Goal: Task Accomplishment & Management: Use online tool/utility

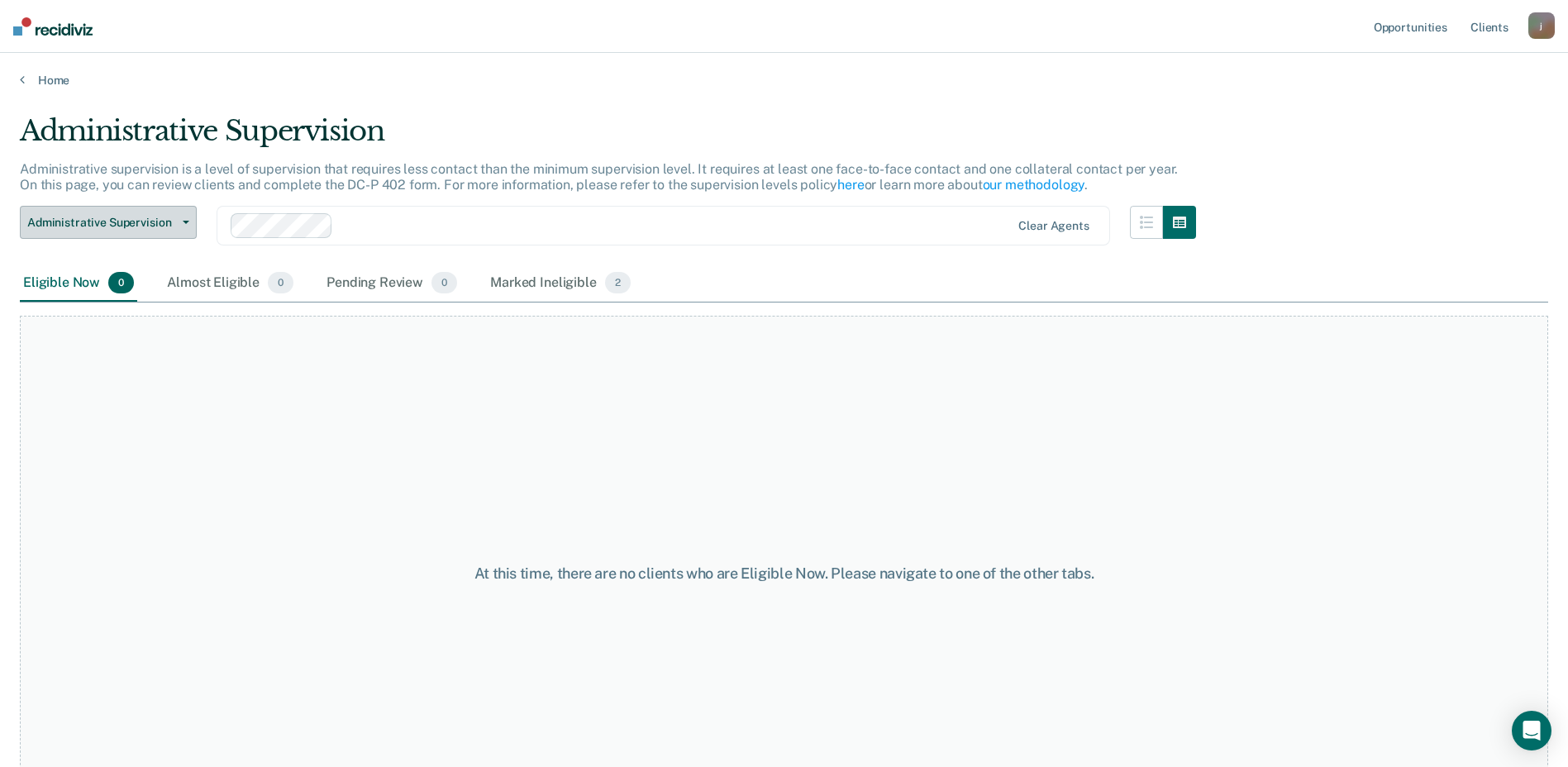
click at [180, 221] on span "button" at bounding box center [182, 222] width 13 height 4
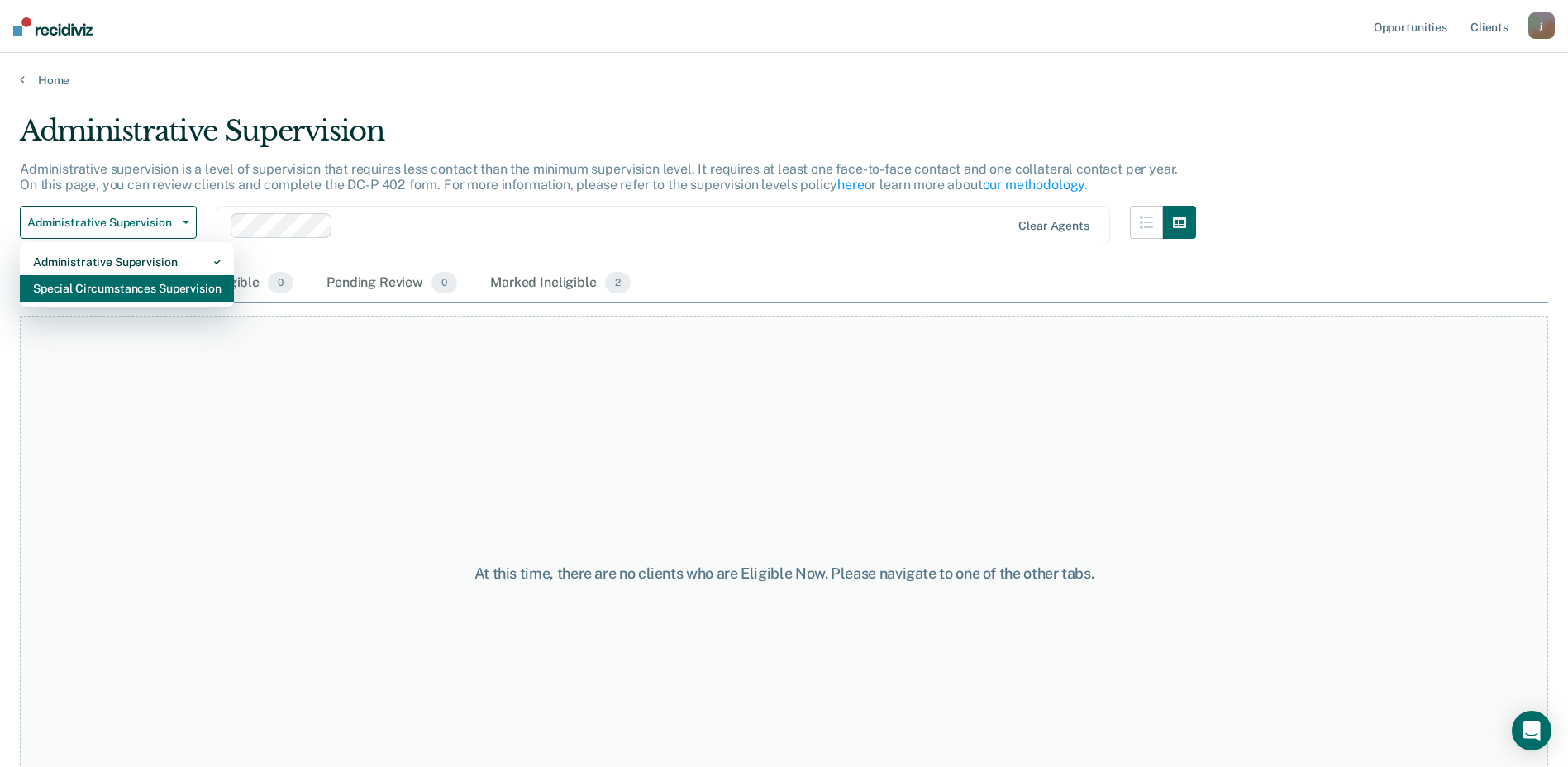
click at [160, 285] on div "Special Circumstances Supervision" at bounding box center [126, 289] width 188 height 26
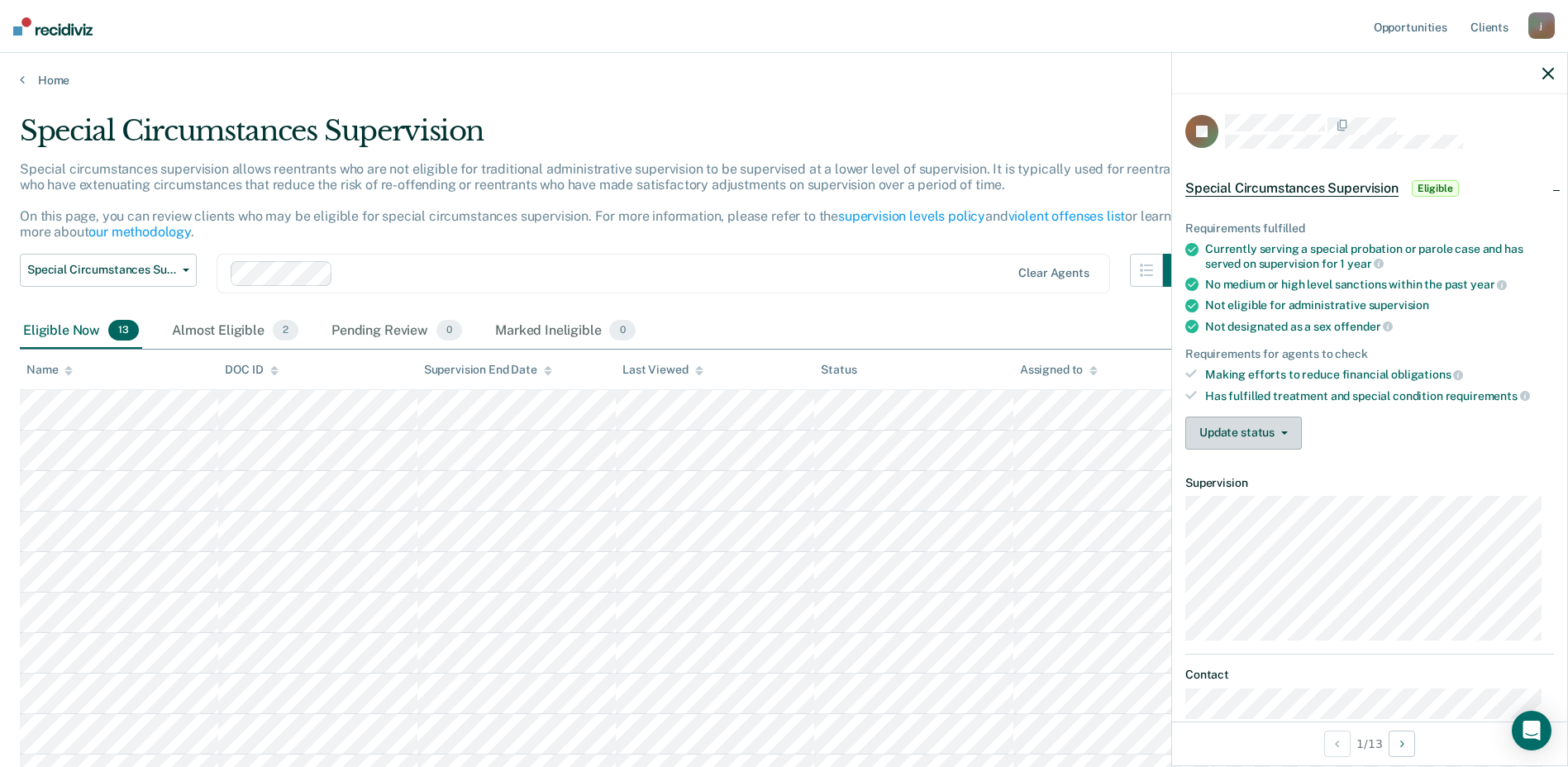
click at [1263, 437] on button "Update status" at bounding box center [1244, 432] width 117 height 33
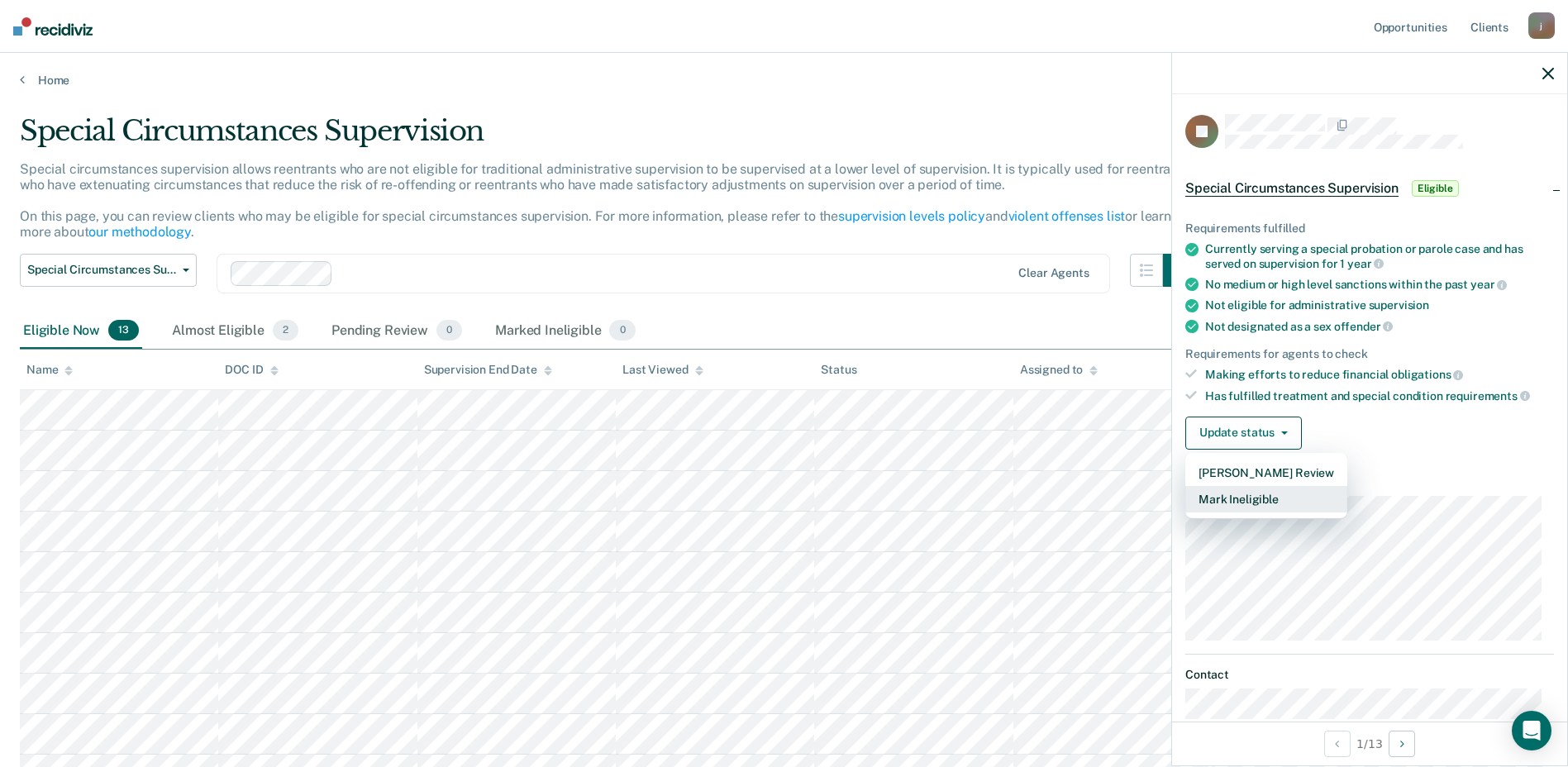
click at [1257, 498] on button "Mark Ineligible" at bounding box center [1266, 499] width 162 height 26
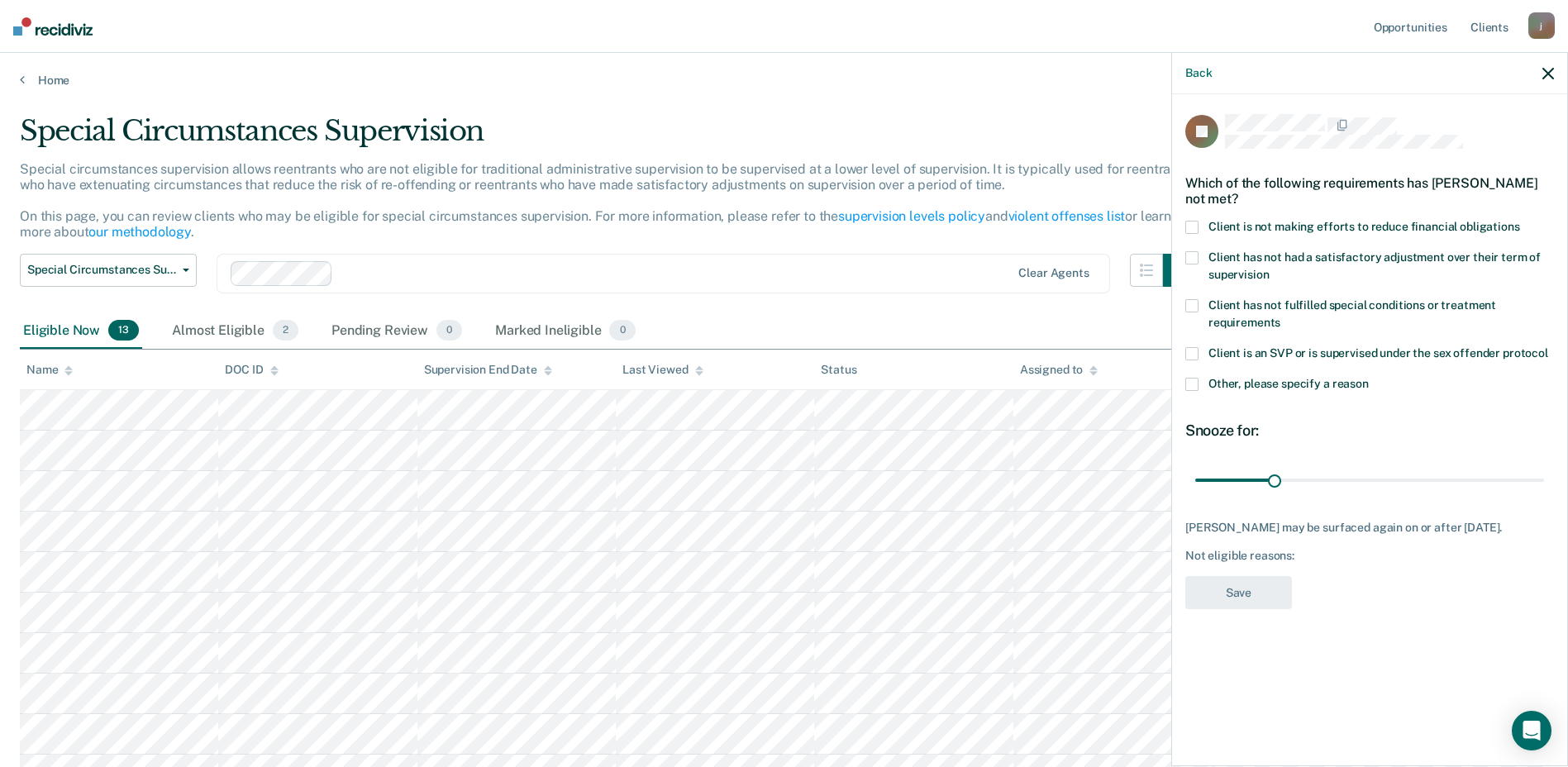
click at [1187, 223] on span at bounding box center [1192, 227] width 13 height 13
click at [1263, 599] on button "Save" at bounding box center [1239, 593] width 107 height 34
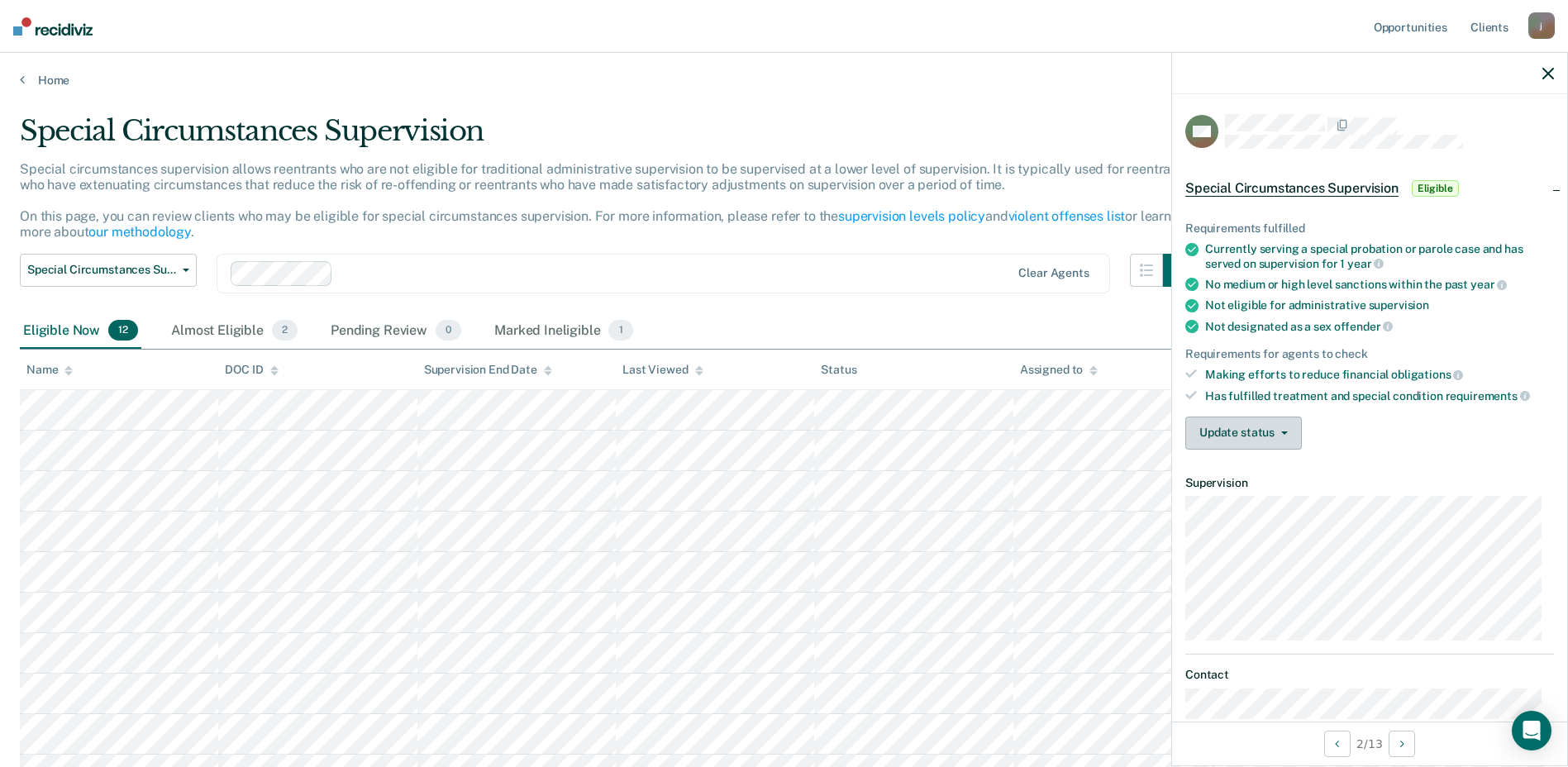
click at [1289, 438] on button "Update status" at bounding box center [1244, 432] width 117 height 33
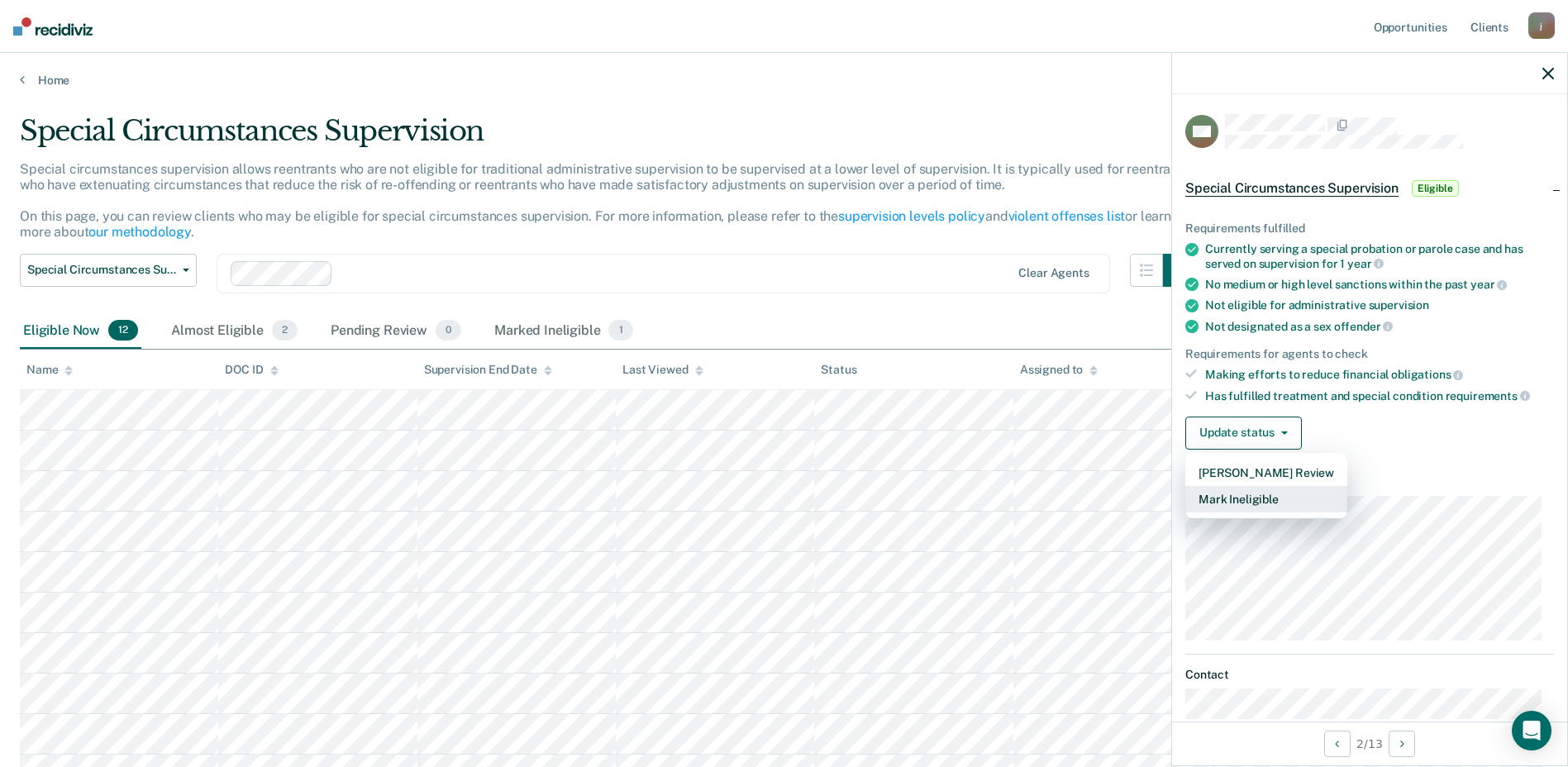
click at [1273, 490] on button "Mark Ineligible" at bounding box center [1266, 499] width 162 height 26
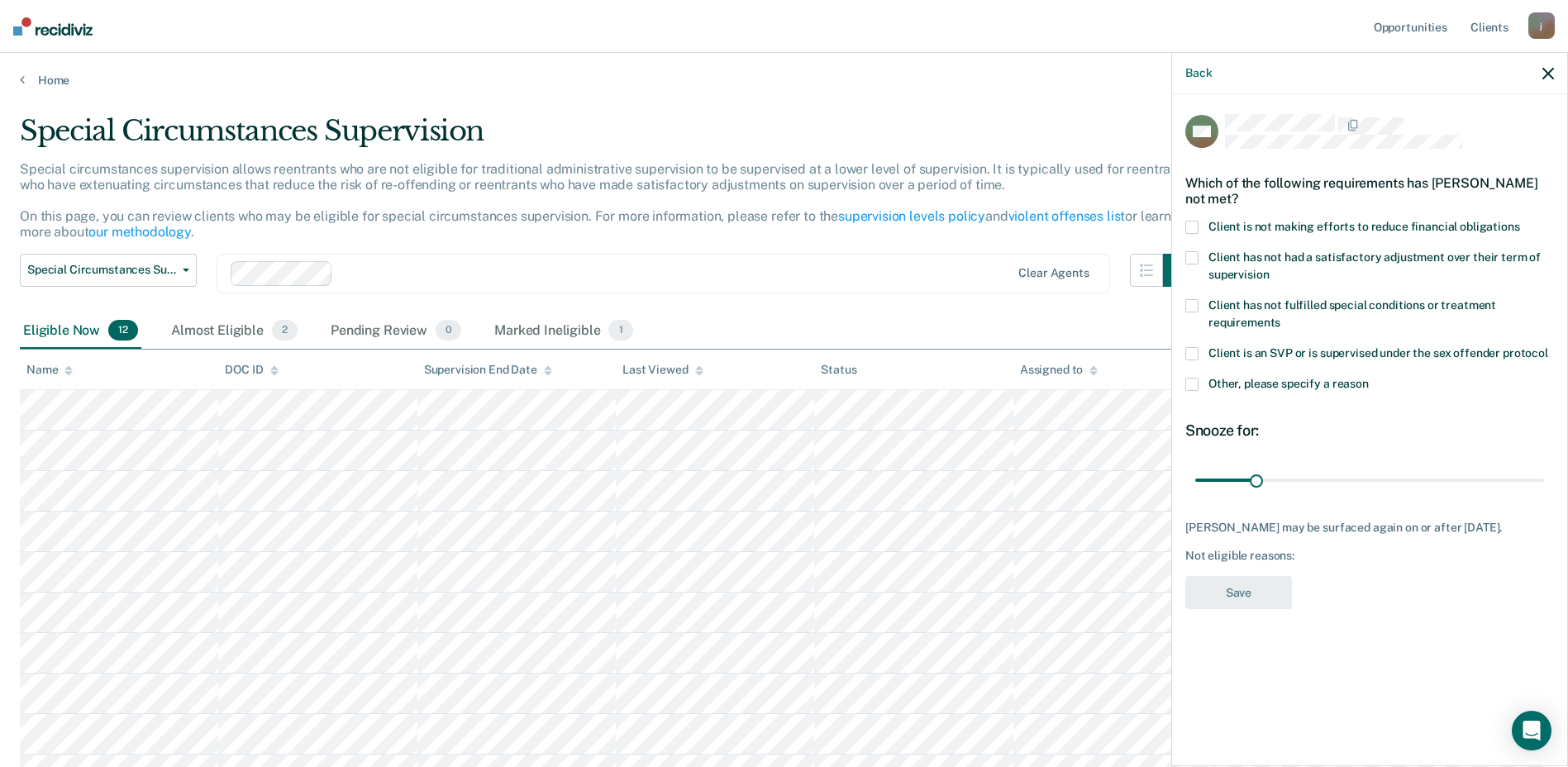
click at [1193, 222] on span at bounding box center [1192, 227] width 13 height 13
click at [1263, 602] on button "Save" at bounding box center [1239, 593] width 107 height 34
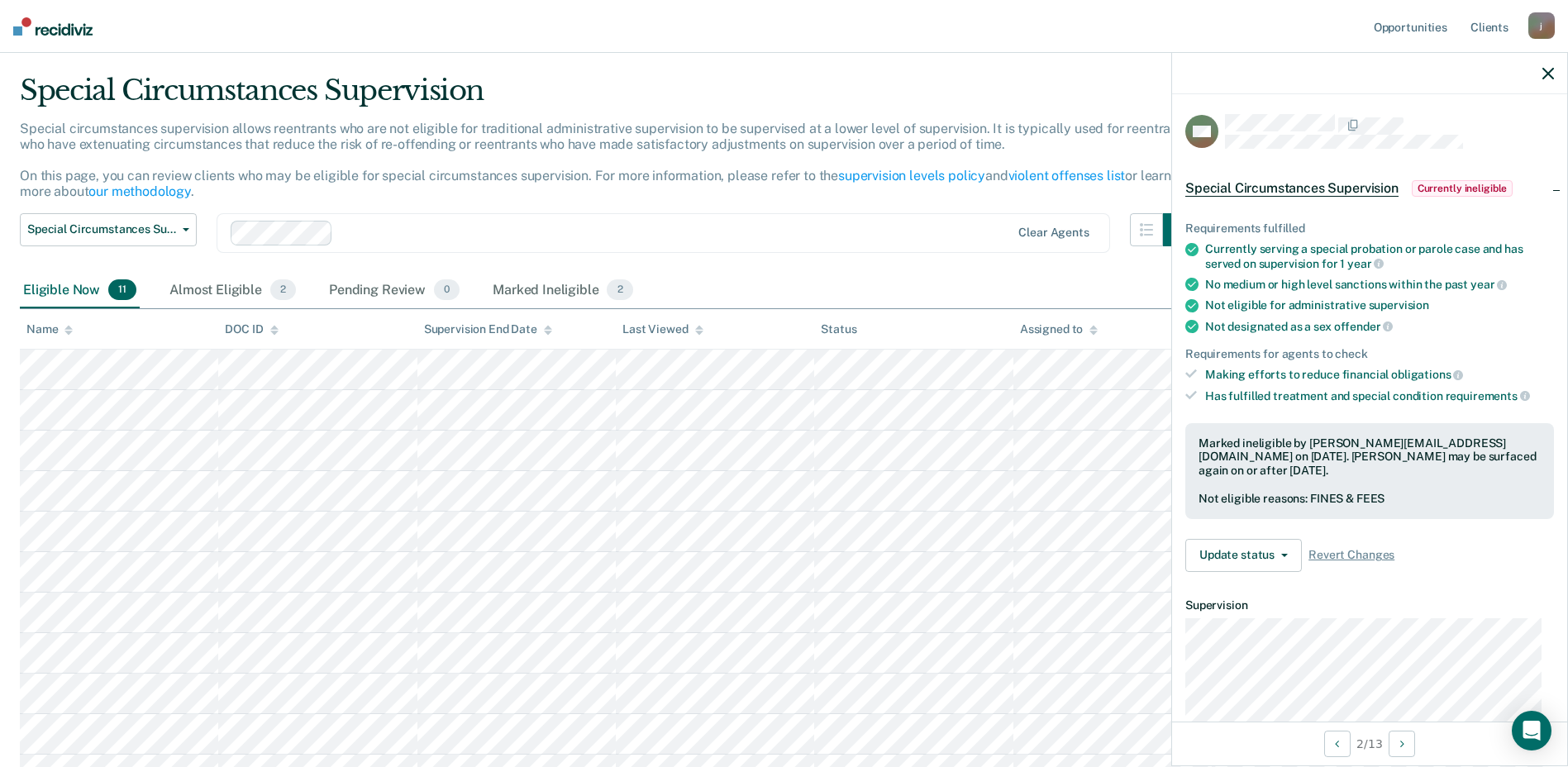
scroll to position [69, 0]
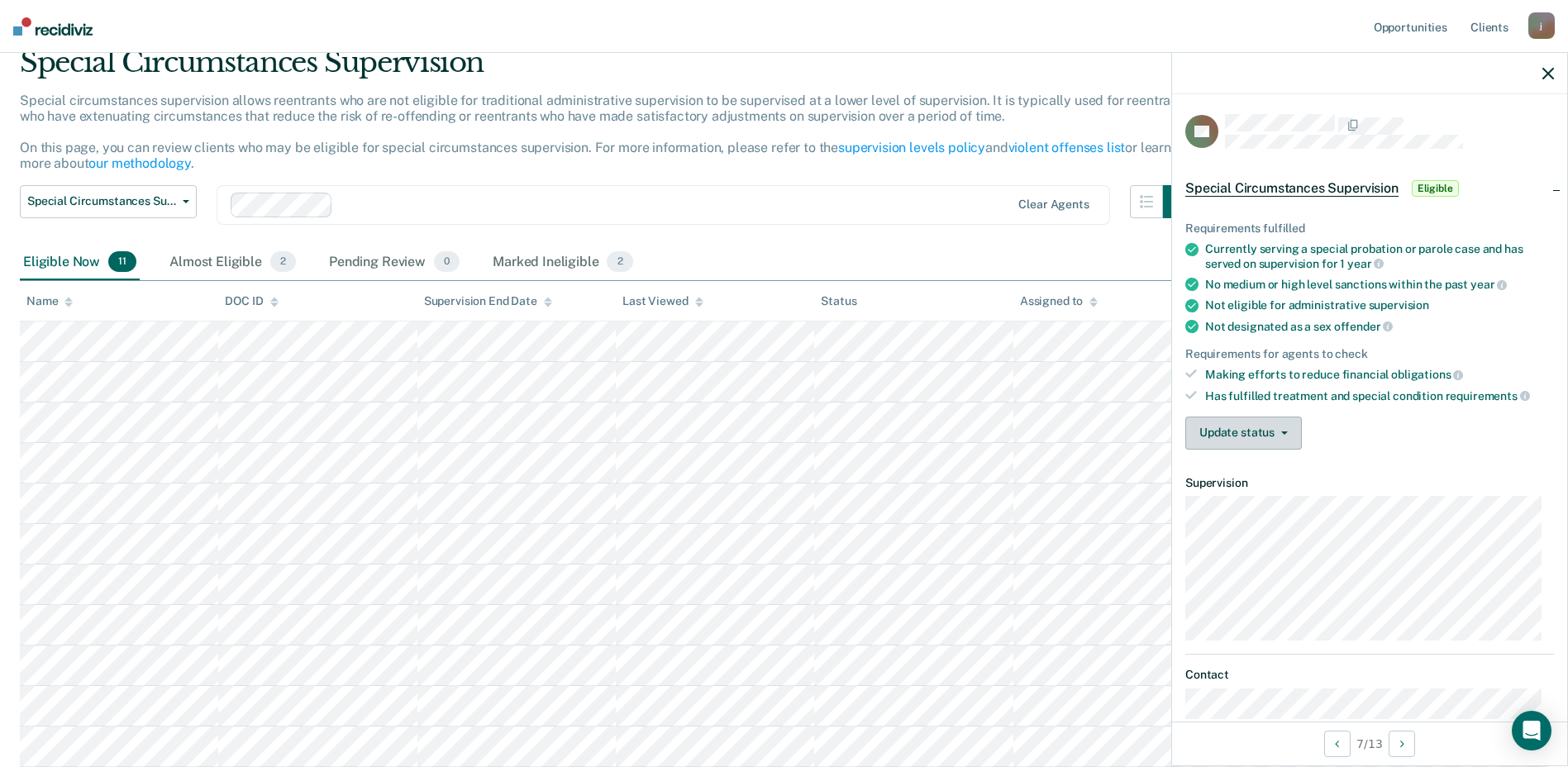
click at [1256, 434] on button "Update status" at bounding box center [1244, 432] width 117 height 33
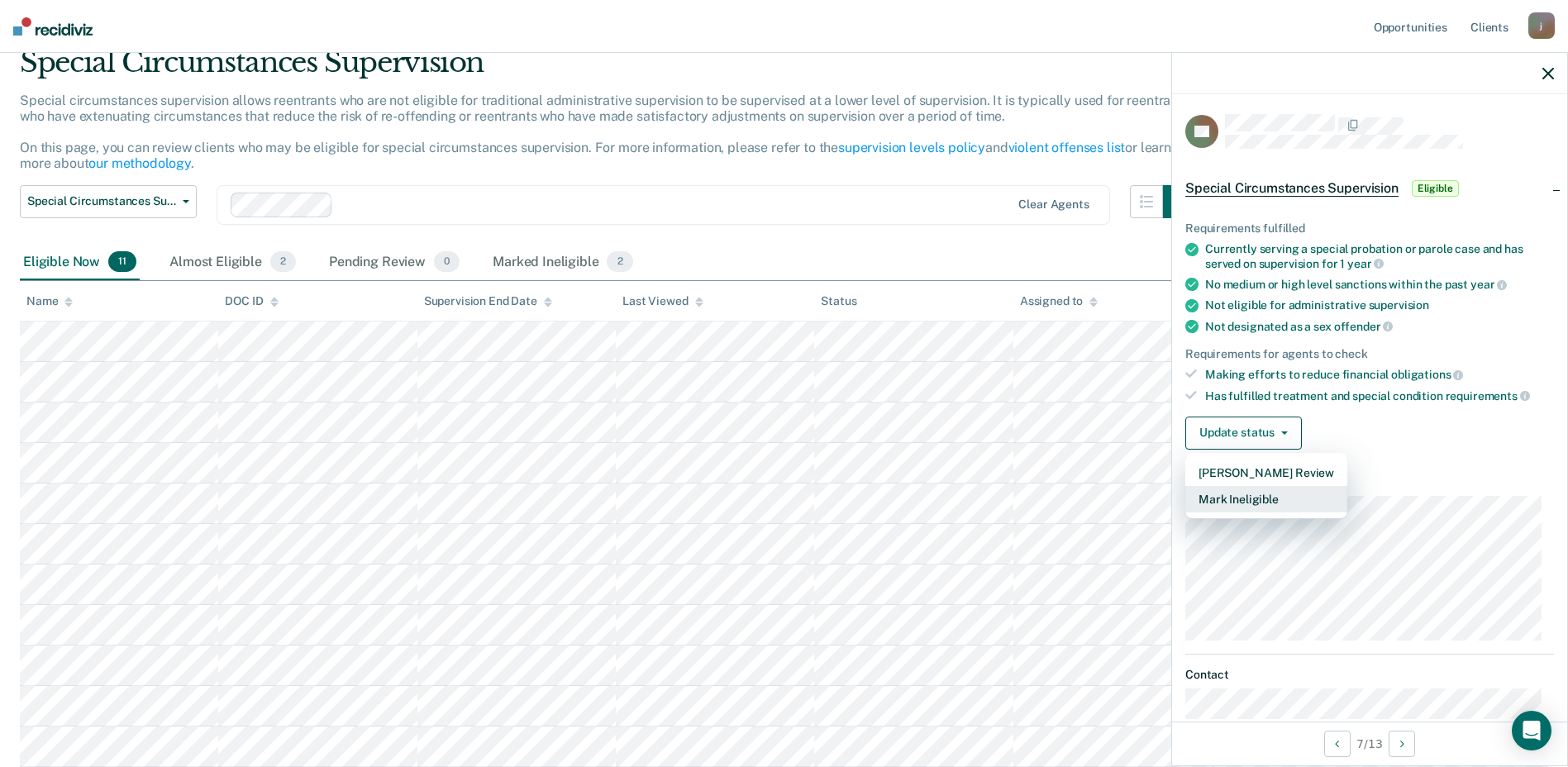
click at [1238, 506] on button "Mark Ineligible" at bounding box center [1266, 499] width 162 height 26
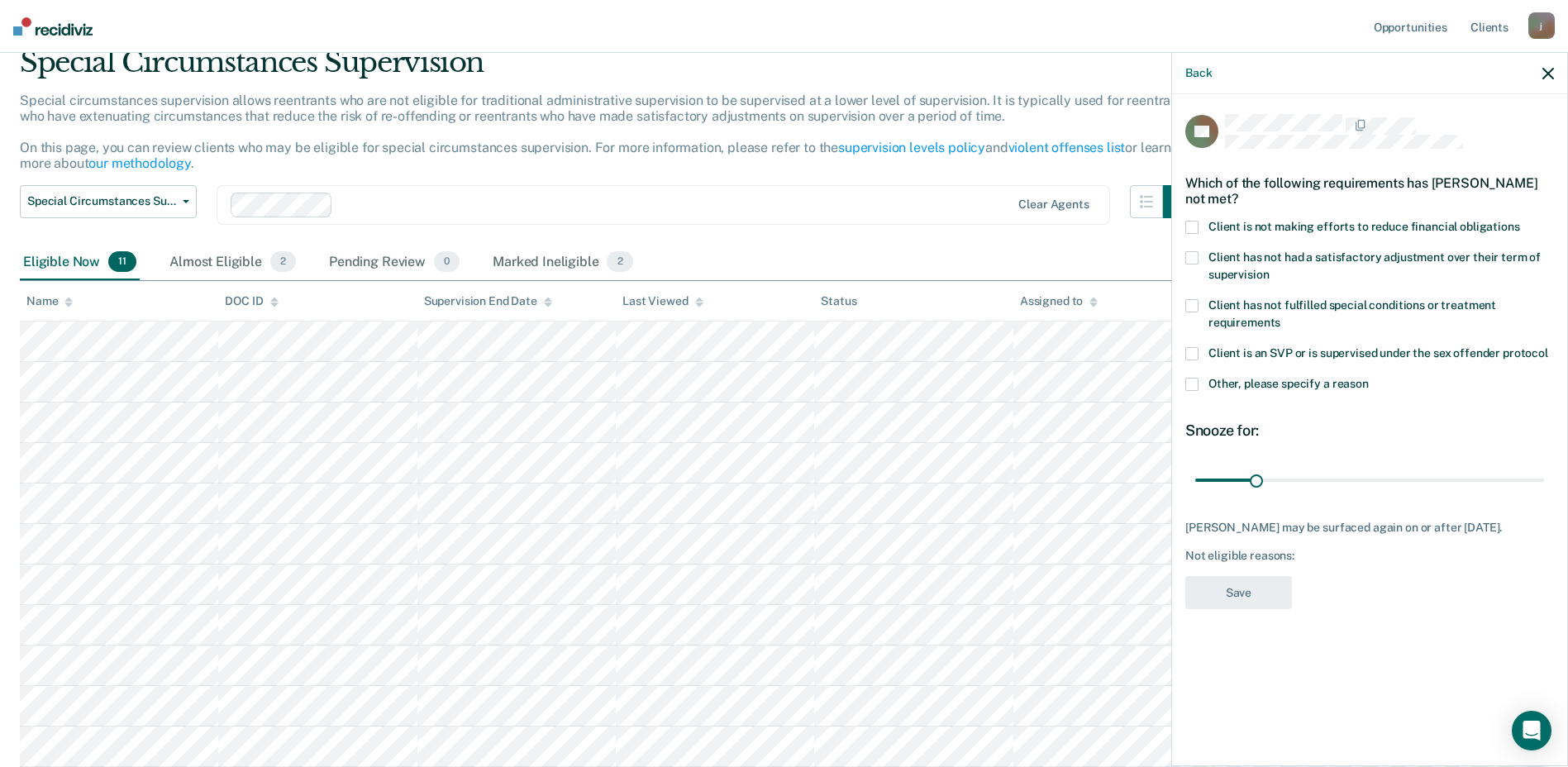
click at [1192, 225] on span at bounding box center [1192, 227] width 13 height 13
click at [1246, 604] on button "Save" at bounding box center [1239, 593] width 107 height 34
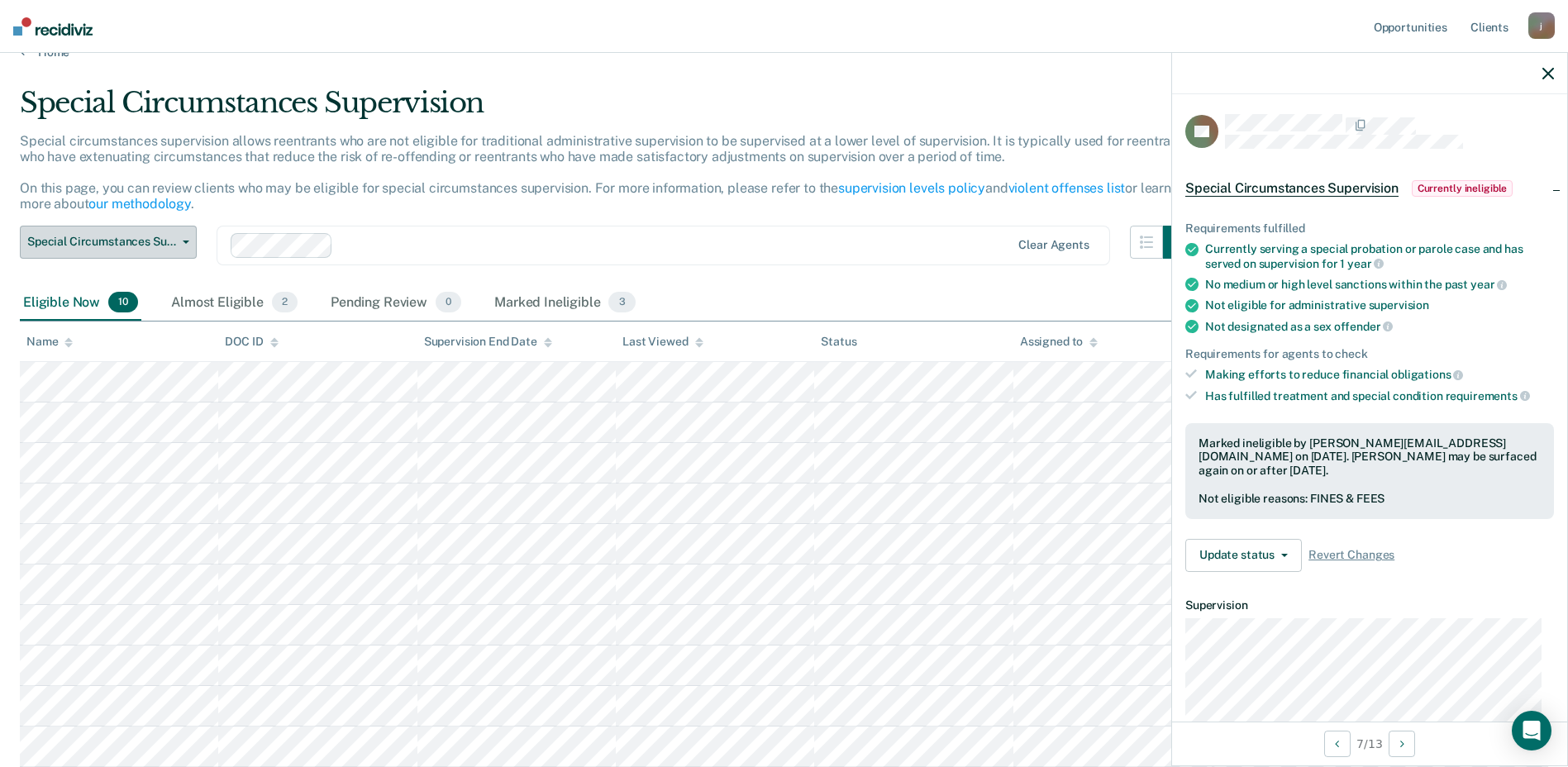
click at [187, 242] on icon "button" at bounding box center [185, 242] width 6 height 4
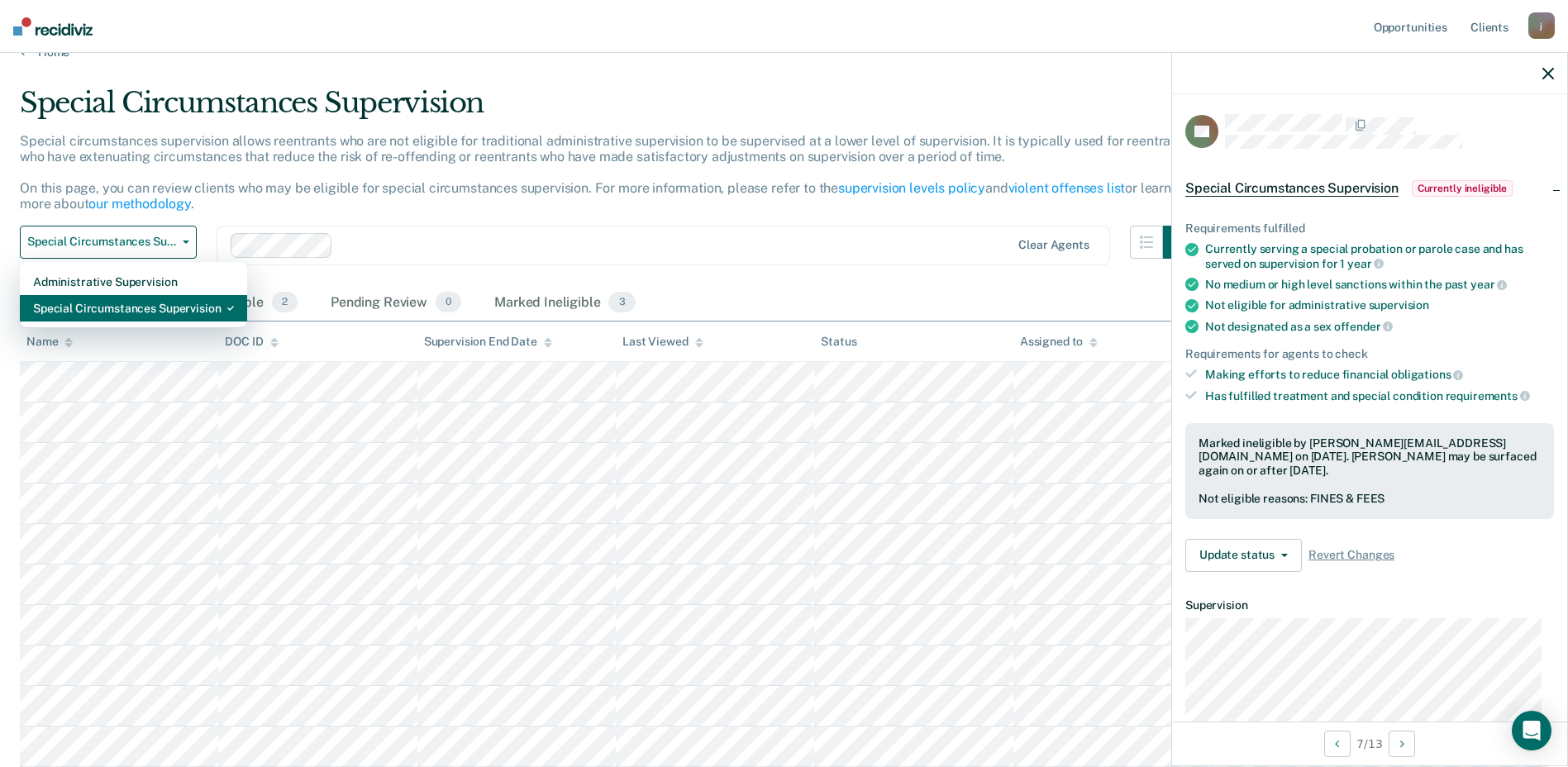
click at [134, 308] on div "Special Circumstances Supervision" at bounding box center [133, 308] width 201 height 26
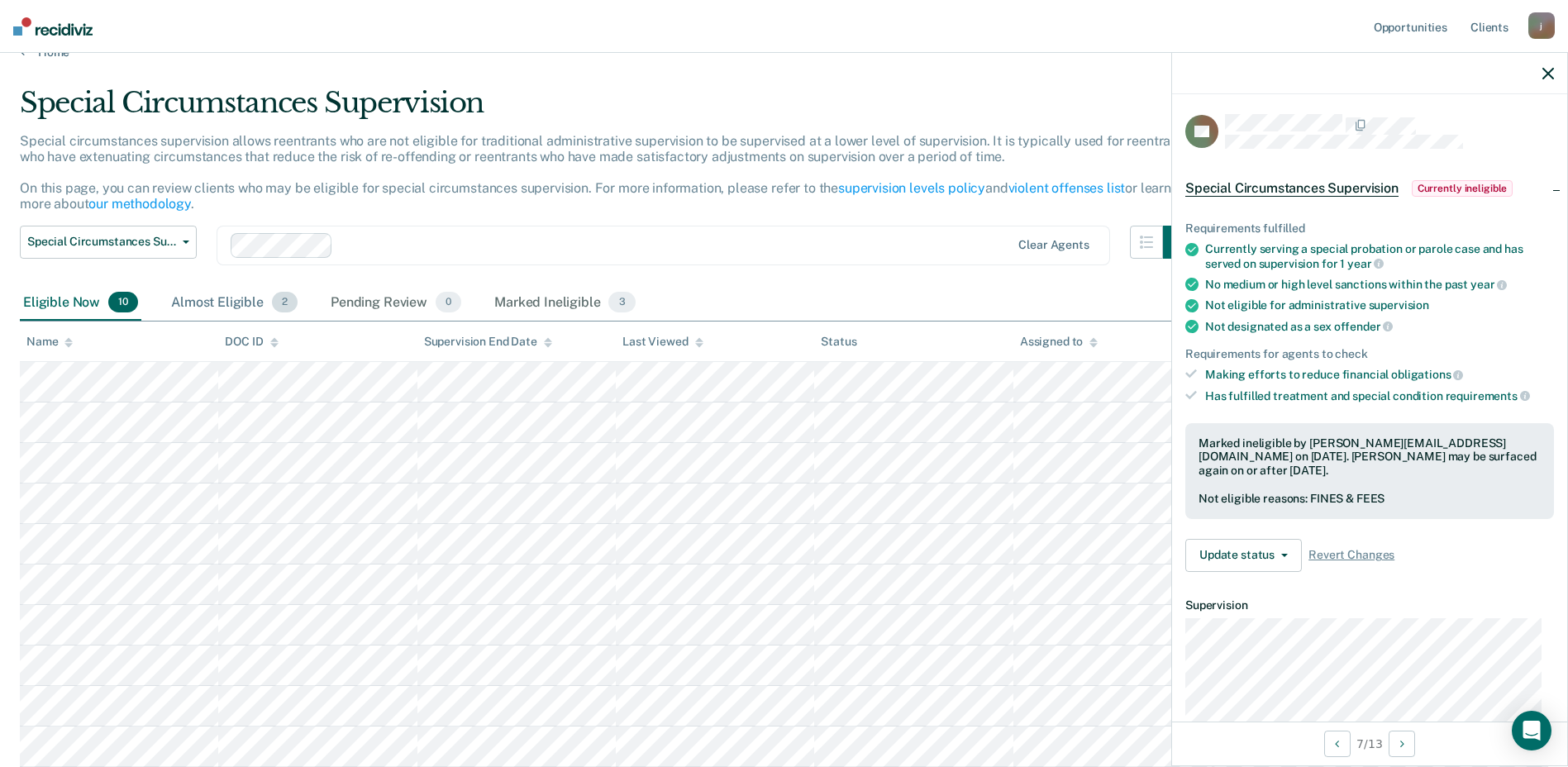
click at [244, 309] on div "Almost Eligible 2" at bounding box center [234, 303] width 133 height 36
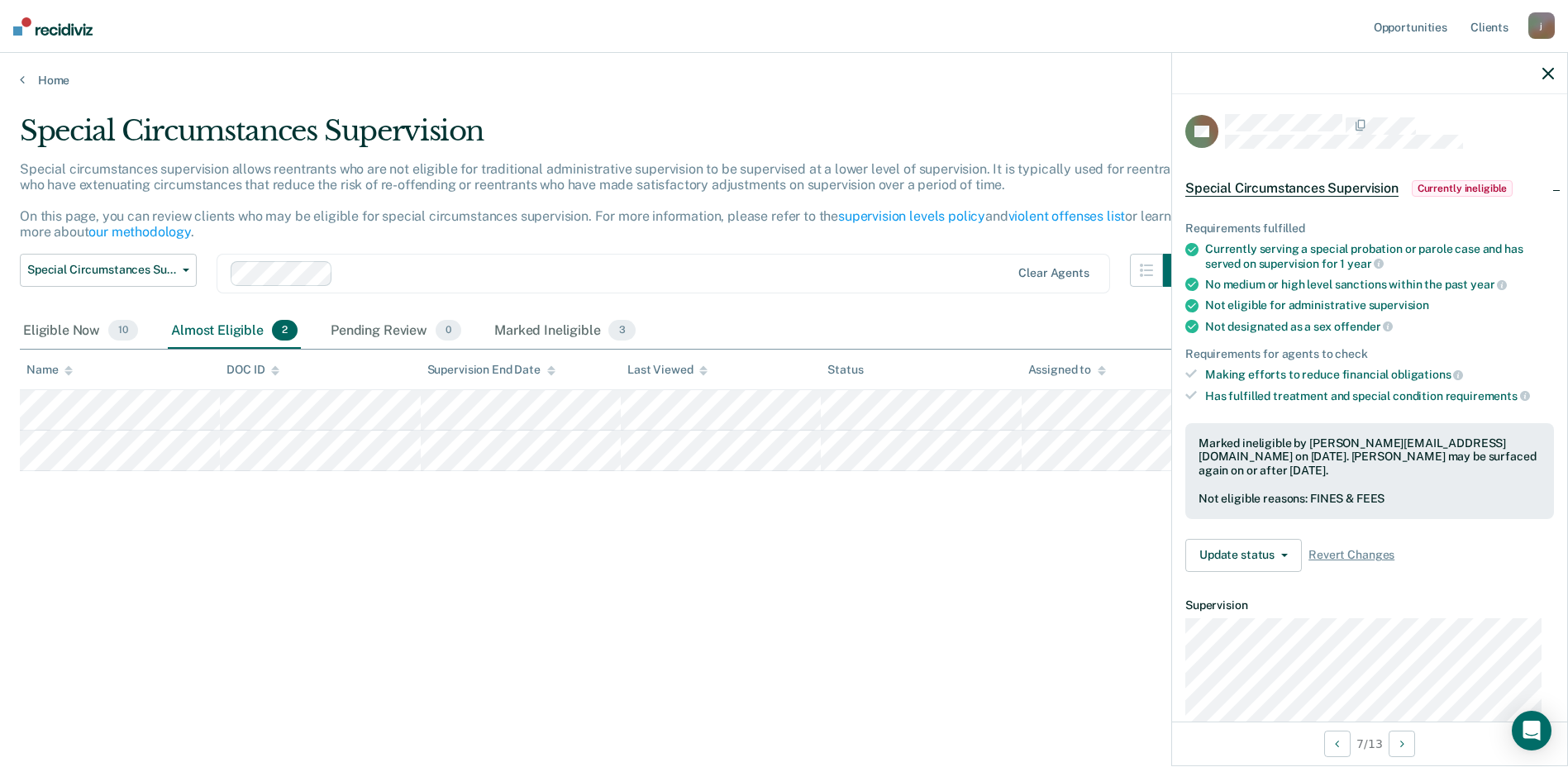
scroll to position [0, 0]
click at [57, 330] on div "Eligible Now 10" at bounding box center [80, 331] width 122 height 36
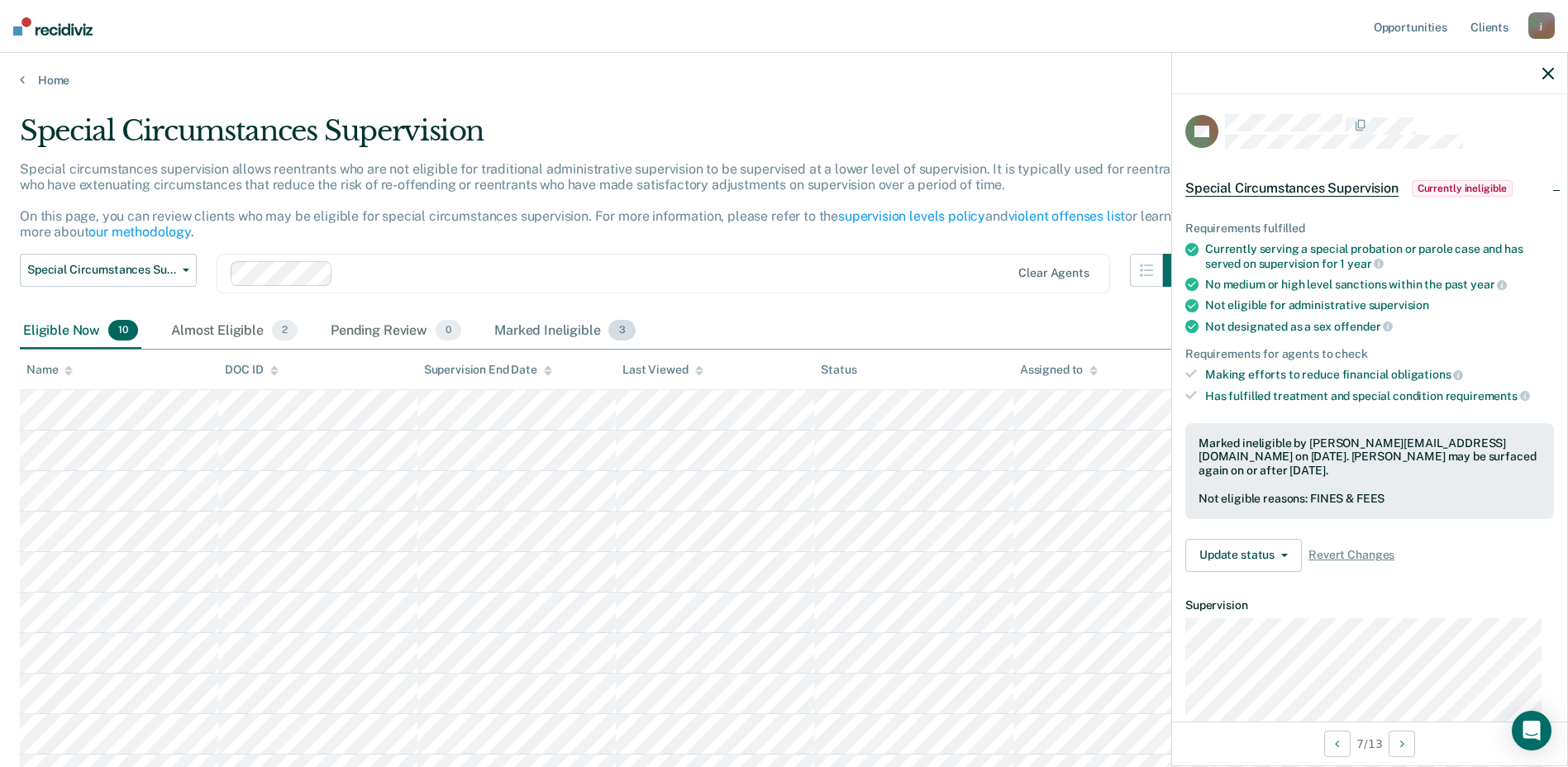
click at [522, 322] on div "Marked Ineligible 3" at bounding box center [565, 331] width 148 height 36
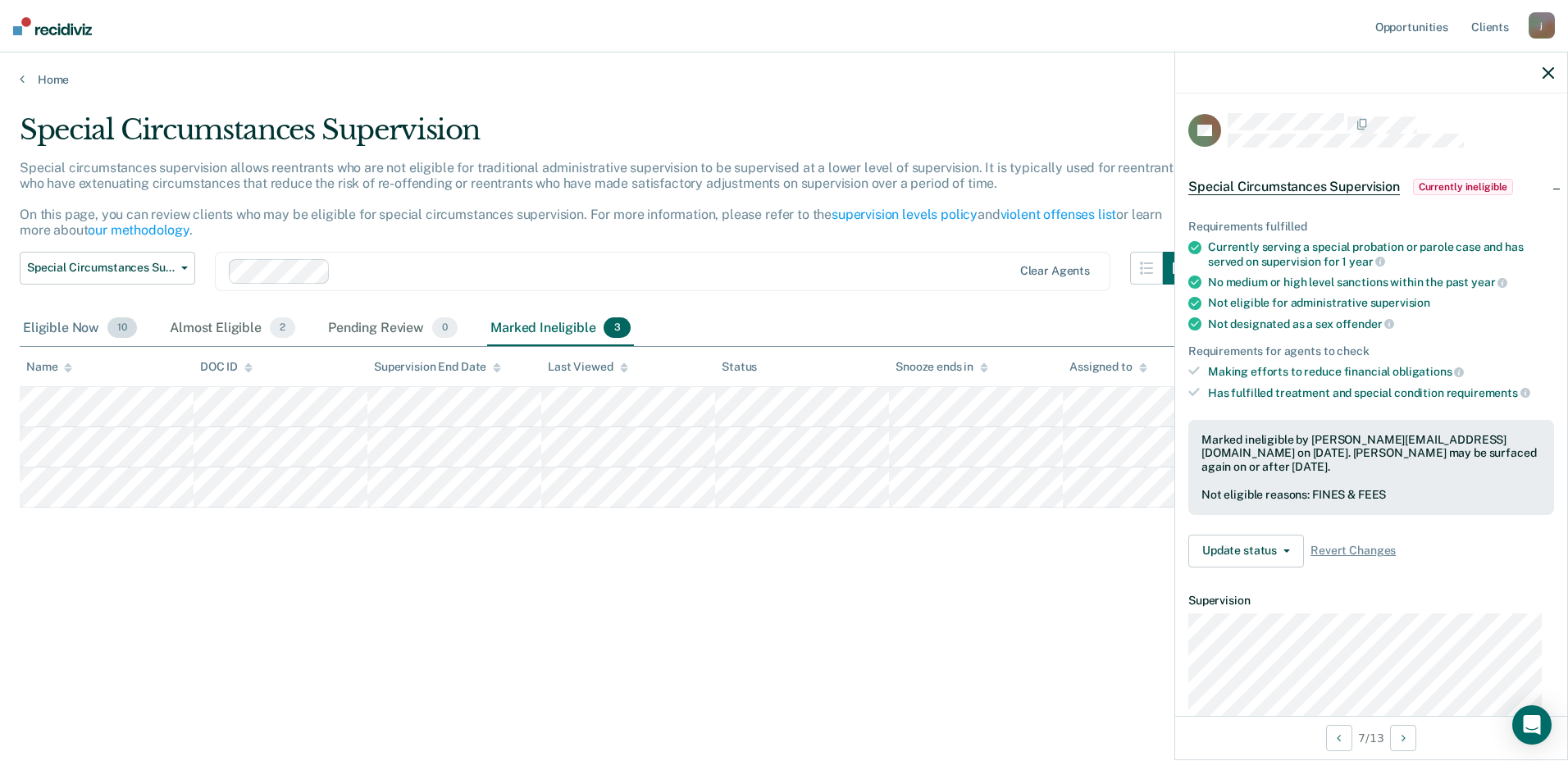
click at [89, 328] on div "Eligible Now 10" at bounding box center [80, 328] width 121 height 36
